Goal: Information Seeking & Learning: Learn about a topic

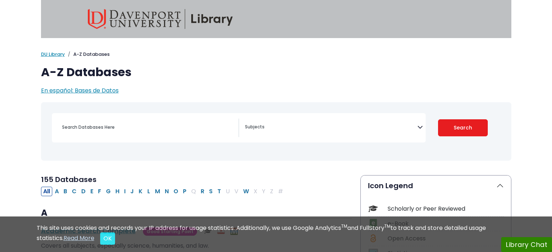
select select "Database Subject Filter"
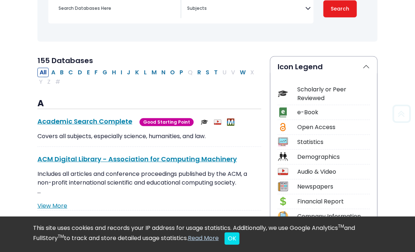
scroll to position [123, 0]
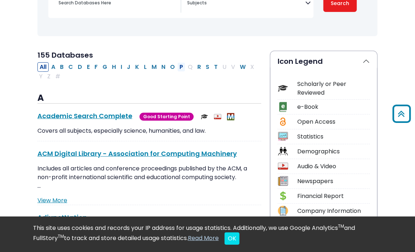
click at [179, 68] on button "P" at bounding box center [181, 66] width 8 height 9
select select "Database Subject Filter"
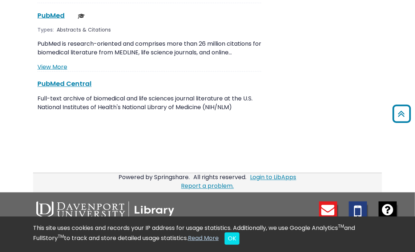
scroll to position [1470, 0]
click at [52, 11] on link "PubMed This link opens in a new window" at bounding box center [50, 15] width 27 height 9
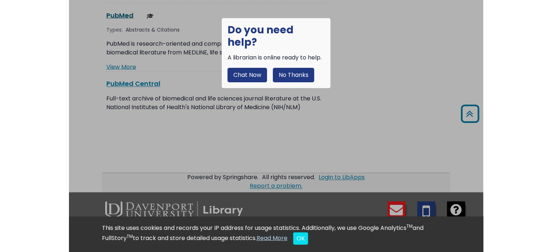
scroll to position [1463, 0]
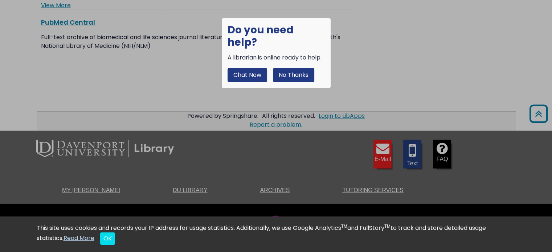
click at [295, 68] on button "No Thanks" at bounding box center [293, 75] width 41 height 15
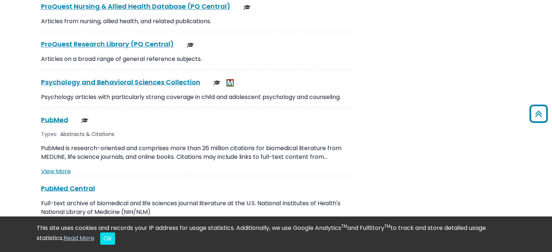
scroll to position [1297, 0]
click at [58, 115] on link "PubMed This link opens in a new window" at bounding box center [54, 119] width 27 height 9
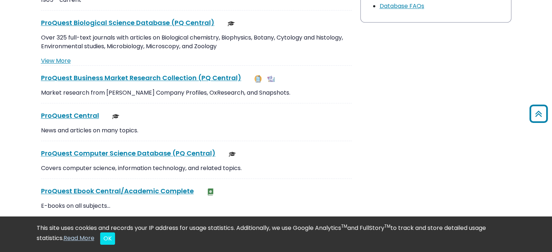
scroll to position [812, 0]
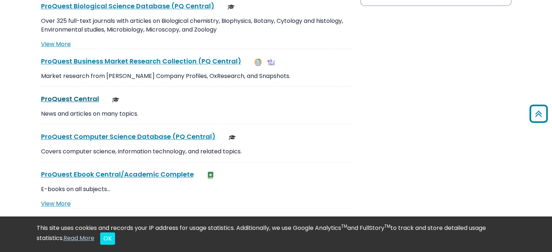
click at [71, 98] on link "ProQuest Central This link opens in a new window" at bounding box center [70, 98] width 58 height 9
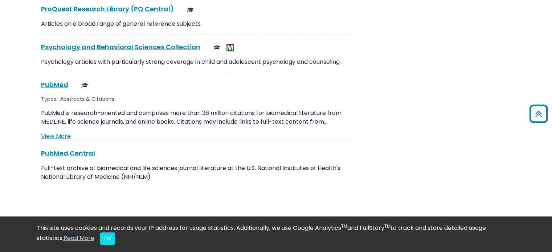
scroll to position [1332, 0]
click at [54, 80] on link "PubMed This link opens in a new window" at bounding box center [54, 84] width 27 height 9
